Goal: Task Accomplishment & Management: Use online tool/utility

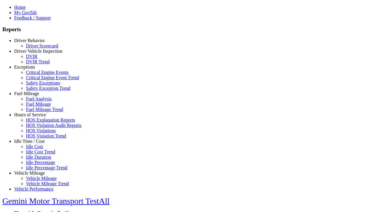
click at [34, 117] on link "Hours of Service" at bounding box center [30, 114] width 32 height 5
click at [38, 122] on link "HOS Explanation Reports" at bounding box center [50, 119] width 49 height 5
